Goal: Information Seeking & Learning: Learn about a topic

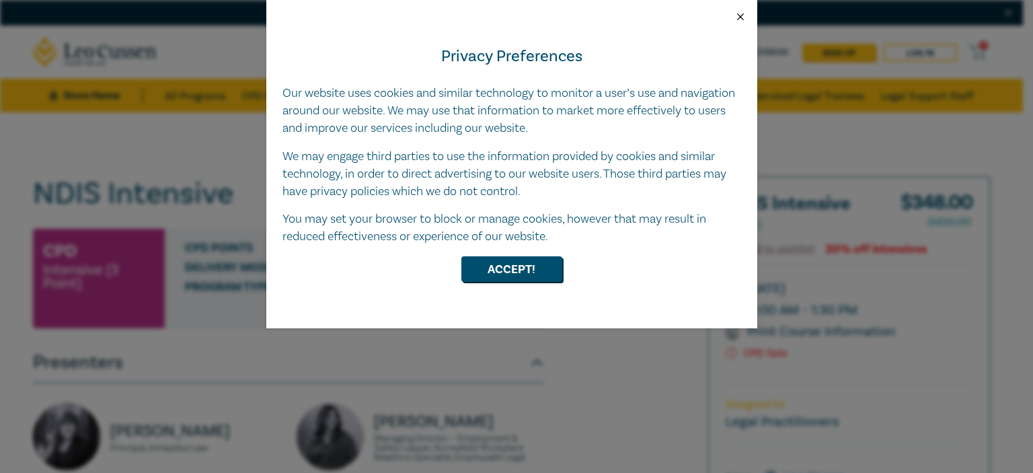
click at [738, 17] on button "Close" at bounding box center [740, 17] width 12 height 12
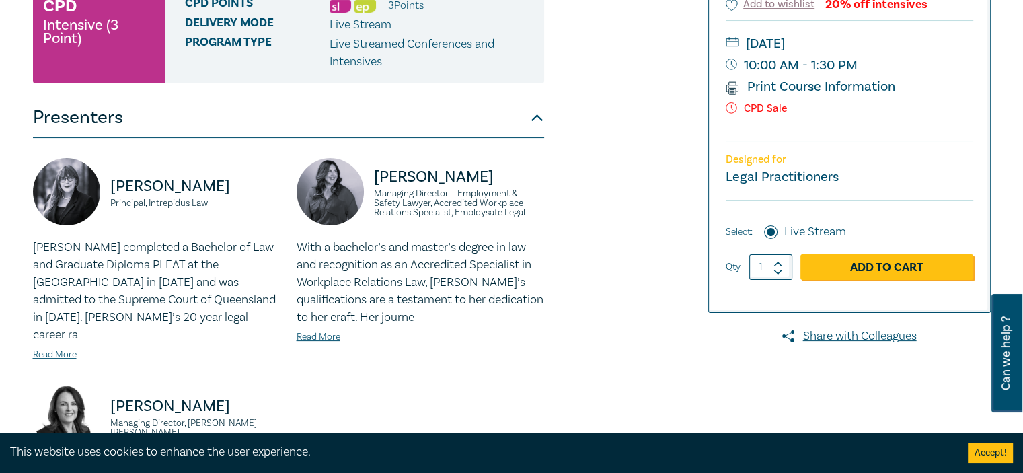
scroll to position [269, 0]
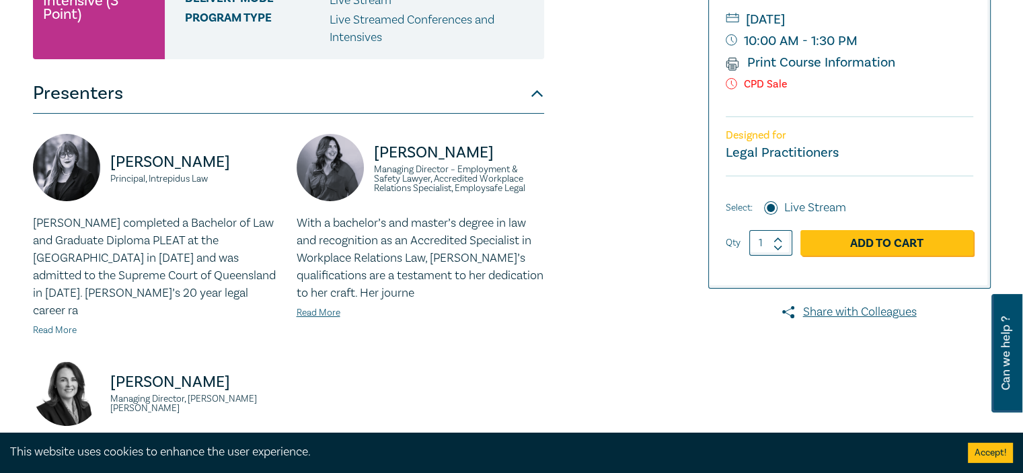
click at [48, 324] on link "Read More" at bounding box center [55, 330] width 44 height 12
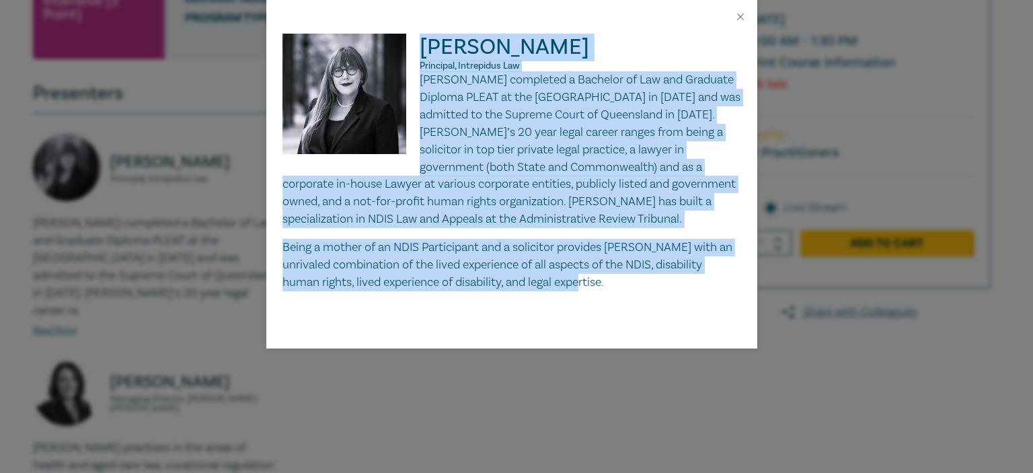
drag, startPoint x: 422, startPoint y: 40, endPoint x: 642, endPoint y: 287, distance: 330.2
click at [642, 287] on div "[PERSON_NAME] Principal, Intrepidus Law [PERSON_NAME] completed a Bachelor of L…" at bounding box center [511, 163] width 459 height 258
copy div "[PERSON_NAME] Principal, Intrepidus Law [PERSON_NAME] completed a Bachelor of L…"
click at [737, 17] on button "Close" at bounding box center [740, 17] width 12 height 12
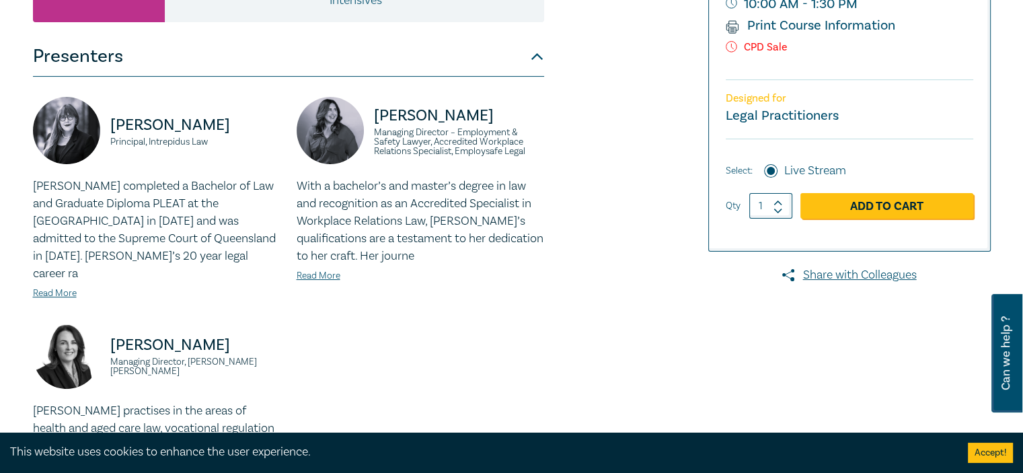
scroll to position [336, 0]
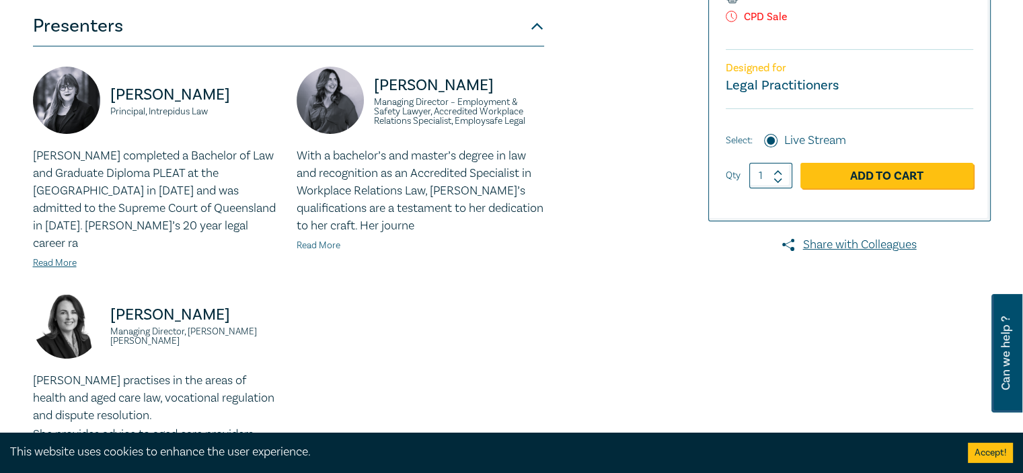
click at [315, 244] on link "Read More" at bounding box center [319, 245] width 44 height 12
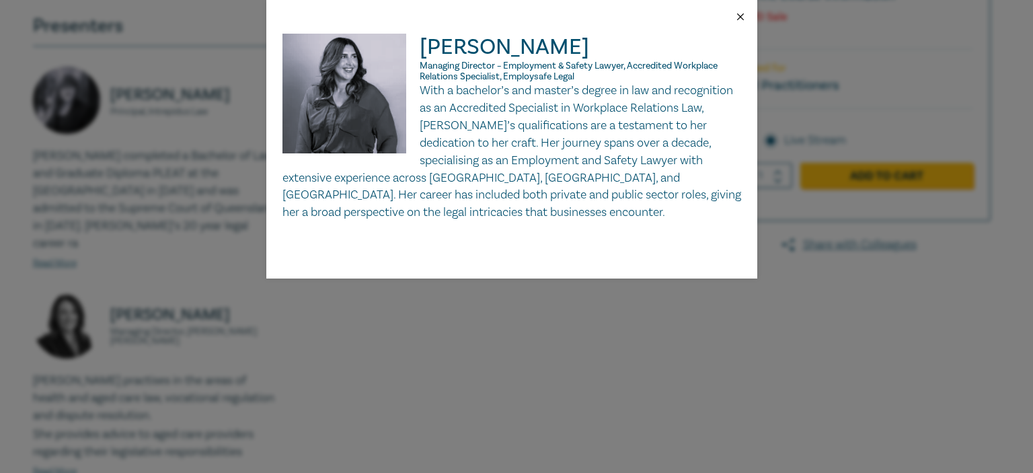
click at [739, 13] on button "Close" at bounding box center [740, 17] width 12 height 12
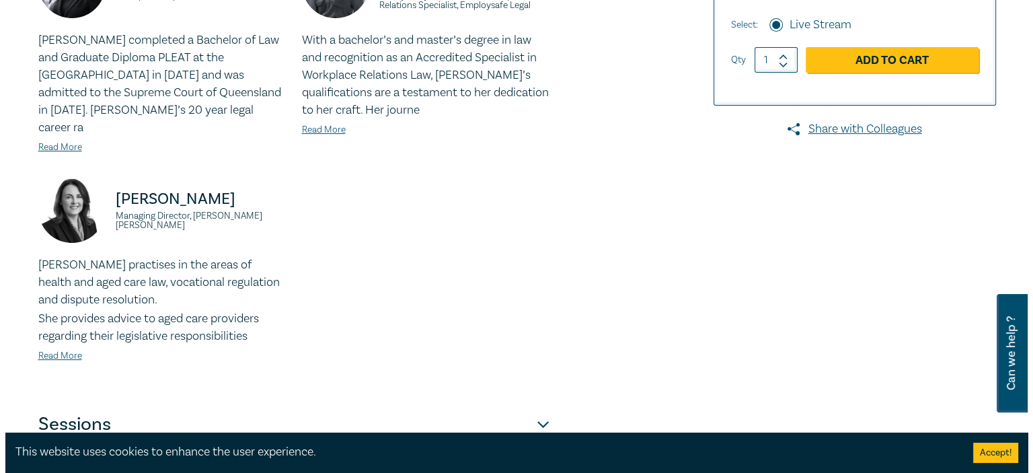
scroll to position [471, 0]
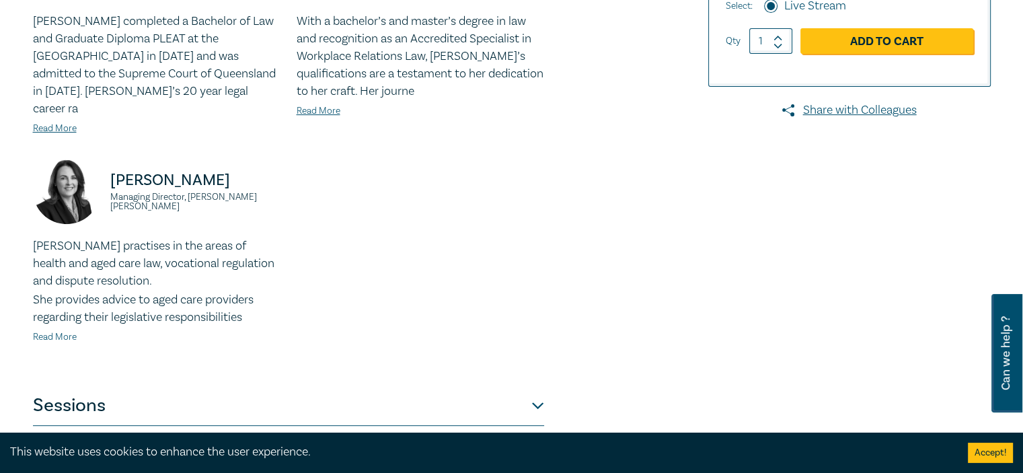
click at [40, 331] on link "Read More" at bounding box center [55, 337] width 44 height 12
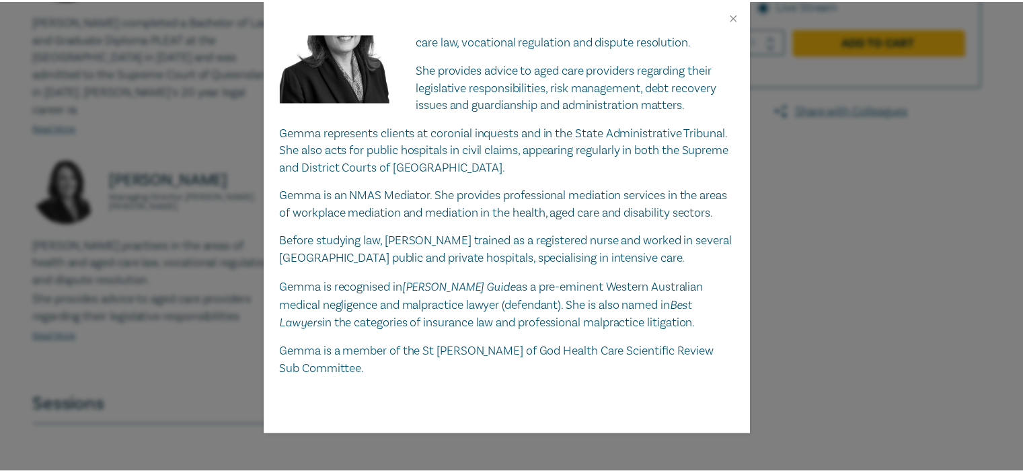
scroll to position [0, 0]
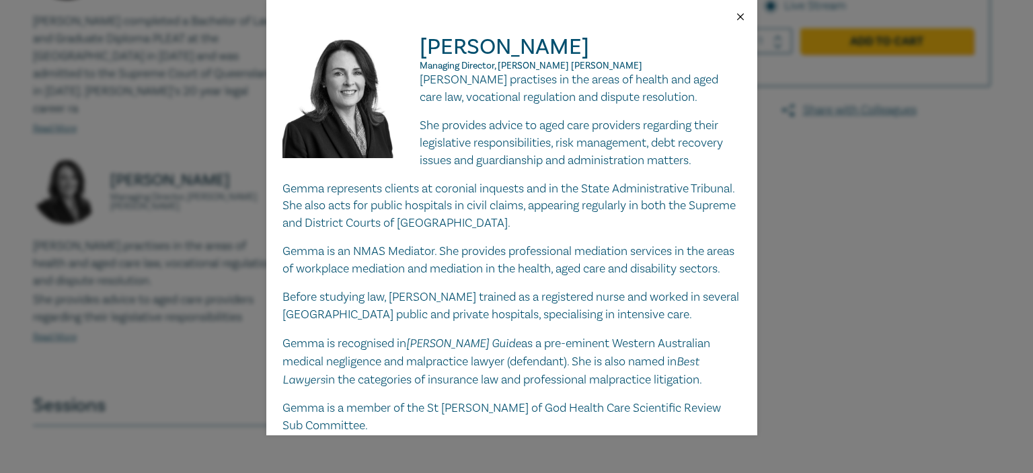
click at [737, 17] on button "Close" at bounding box center [740, 17] width 12 height 12
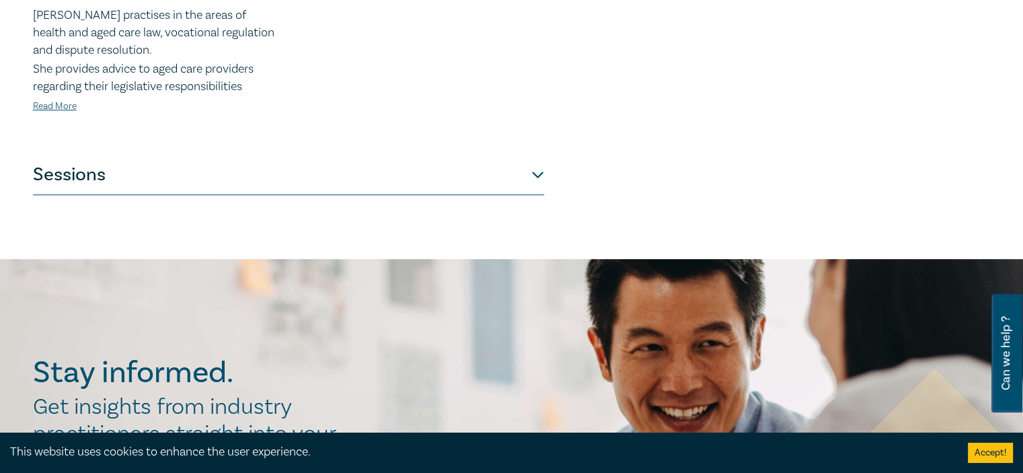
scroll to position [740, 0]
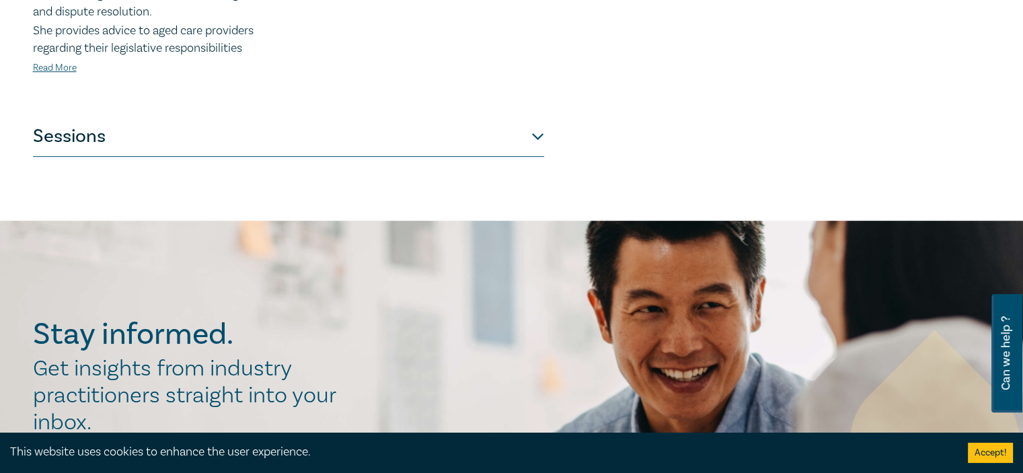
click at [541, 120] on button "Sessions" at bounding box center [288, 136] width 511 height 40
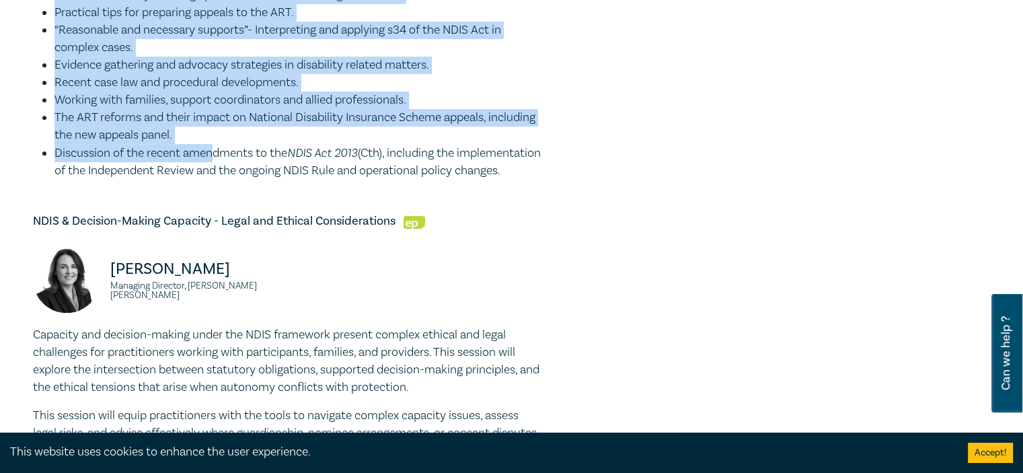
scroll to position [734, 0]
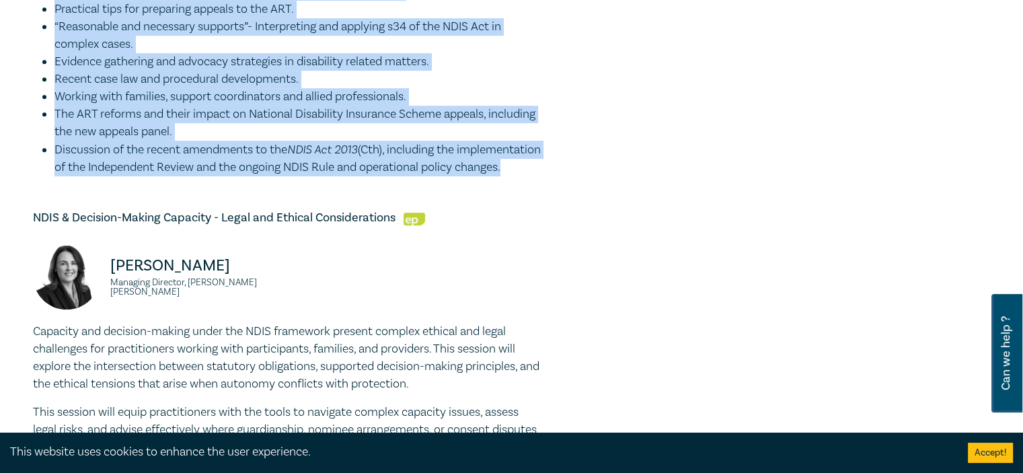
drag, startPoint x: 32, startPoint y: 46, endPoint x: 194, endPoint y: 186, distance: 213.6
copy div "LORE Ipsumdo Sitametc - Adipiscinge sed Doeiusmod Temp Incididun Utlabor Etdolo…"
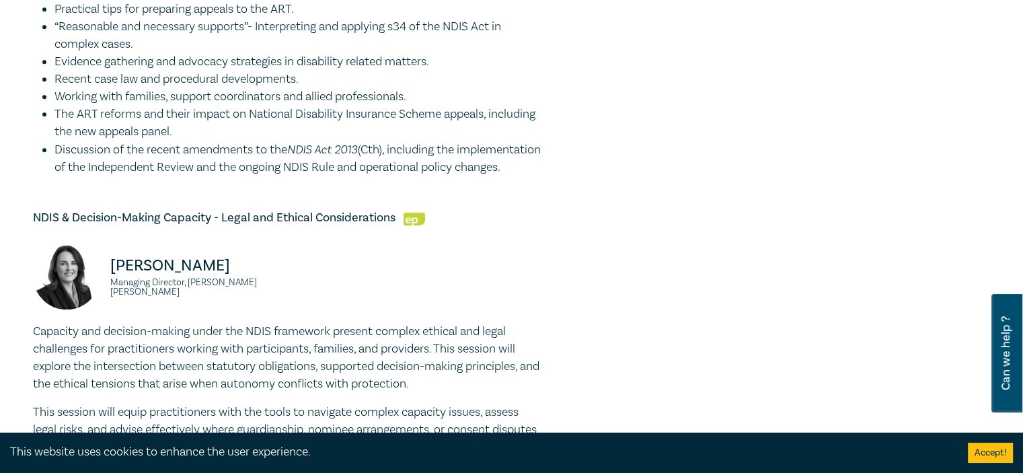
drag, startPoint x: 561, startPoint y: 252, endPoint x: 549, endPoint y: 252, distance: 12.1
click at [549, 252] on div "NDIS Intensive I25052 CPD Intensive (3 Point) CPD Points 3 Point s Delivery Mod…" at bounding box center [349, 266] width 649 height 1648
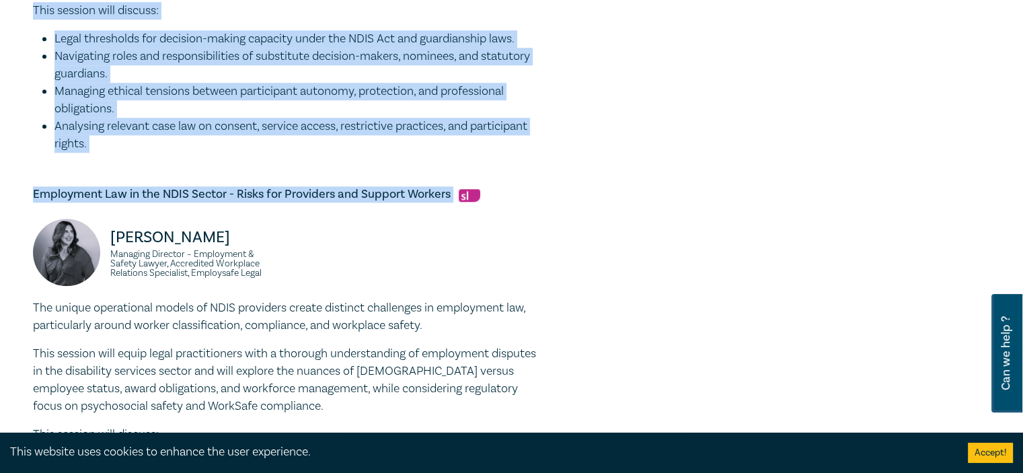
scroll to position [1205, 0]
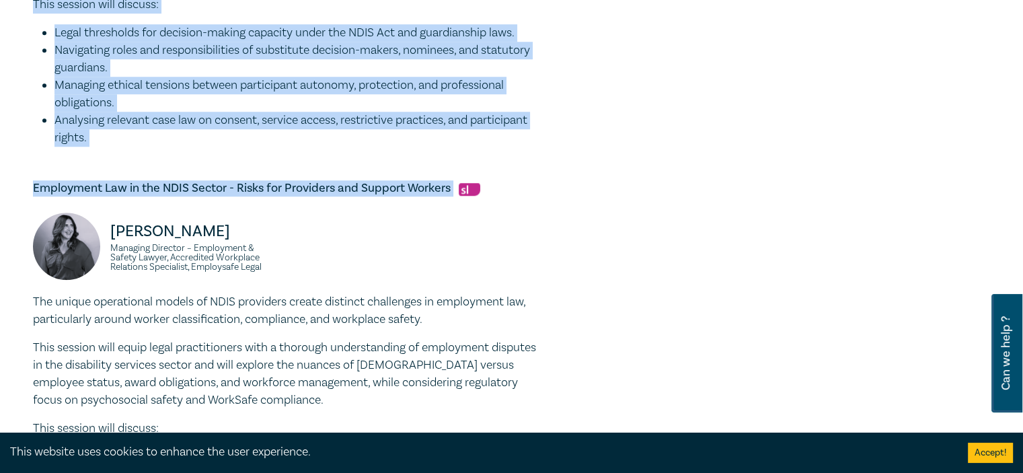
drag, startPoint x: 34, startPoint y: 30, endPoint x: 463, endPoint y: 155, distance: 447.0
copy div "LORE & Ipsumdol-Sitame Consecte - Adipi eli Seddoei Temporincididu Utlab EtDolo…"
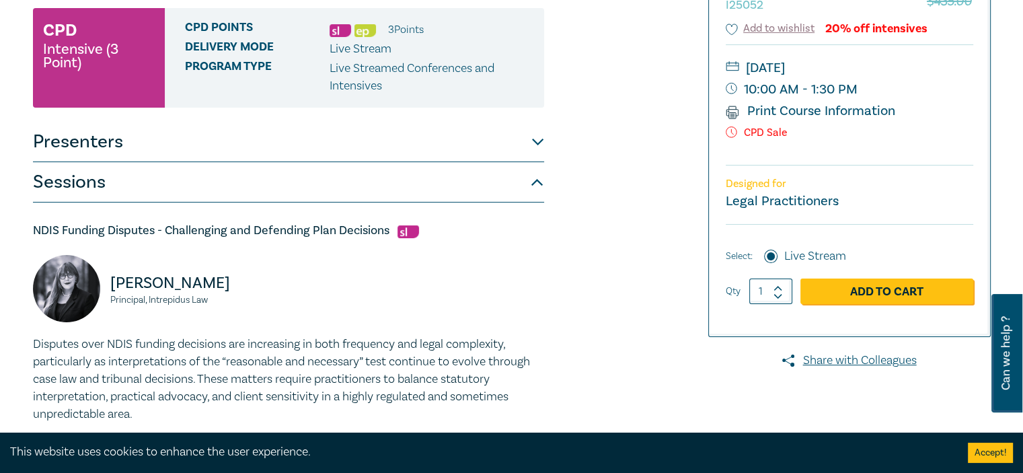
scroll to position [0, 0]
